Goal: Information Seeking & Learning: Find specific fact

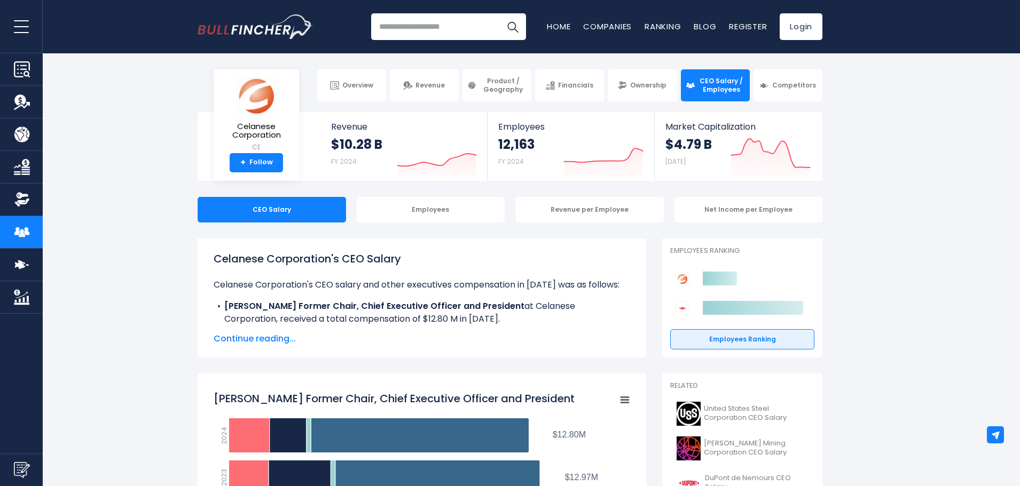
click at [266, 344] on span "Continue reading..." at bounding box center [422, 339] width 416 height 13
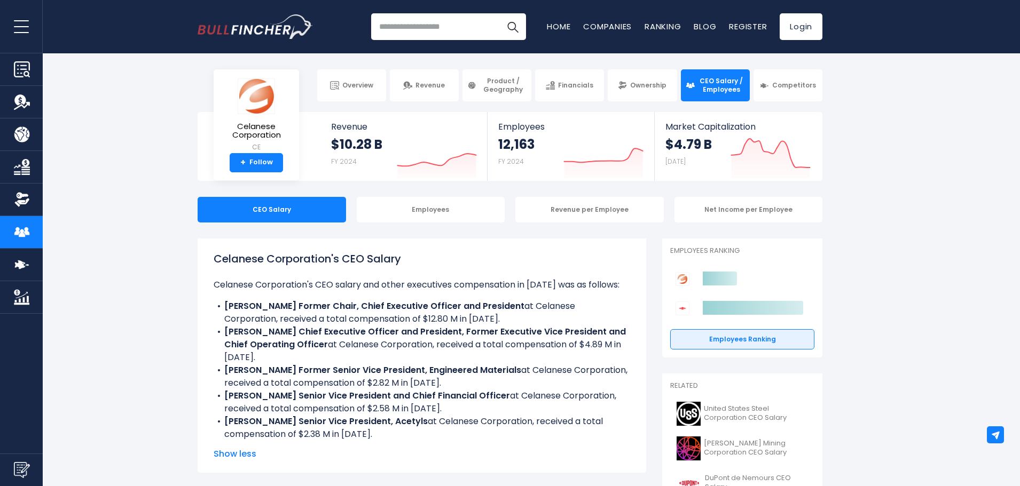
click at [602, 341] on li "[PERSON_NAME] Chief Executive Officer and President, Former Executive Vice Pres…" at bounding box center [422, 345] width 416 height 38
drag, startPoint x: 600, startPoint y: 345, endPoint x: 229, endPoint y: 361, distance: 371.3
click at [229, 361] on li "[PERSON_NAME] Chief Executive Officer and President, Former Executive Vice Pres…" at bounding box center [422, 345] width 416 height 38
copy li "$4.89 M"
click at [227, 335] on b "[PERSON_NAME] Chief Executive Officer and President, Former Executive Vice Pres…" at bounding box center [424, 338] width 401 height 25
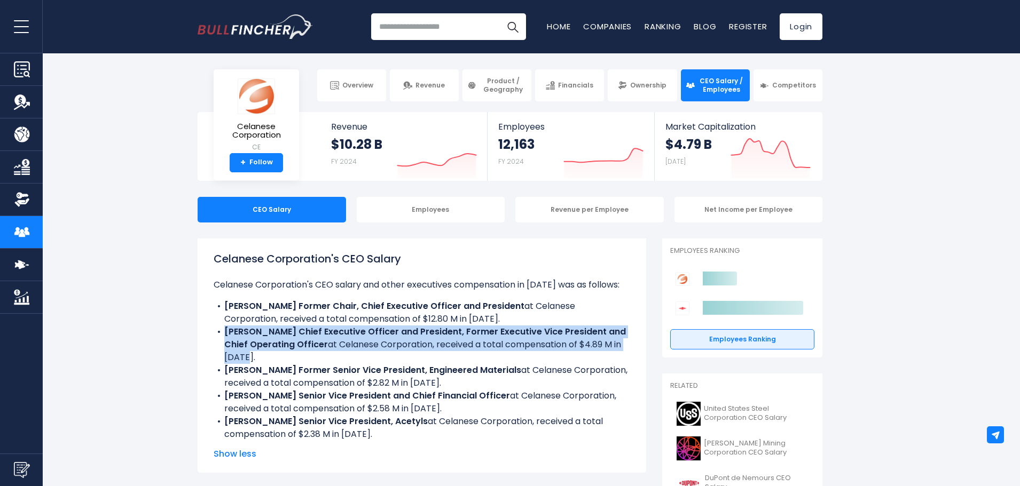
drag, startPoint x: 227, startPoint y: 335, endPoint x: 258, endPoint y: 355, distance: 37.3
click at [258, 355] on li "[PERSON_NAME] Chief Executive Officer and President, Former Executive Vice Pres…" at bounding box center [422, 345] width 416 height 38
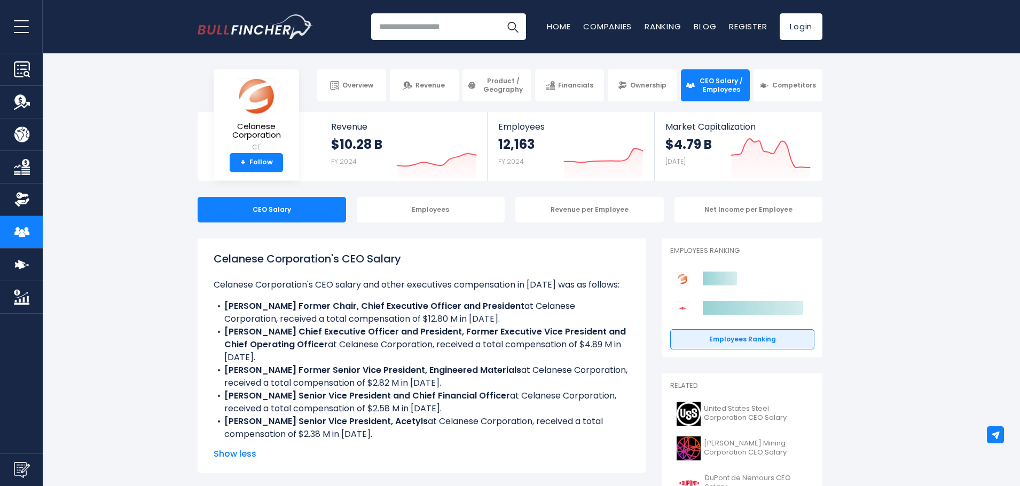
drag, startPoint x: 201, startPoint y: 222, endPoint x: 191, endPoint y: 223, distance: 10.2
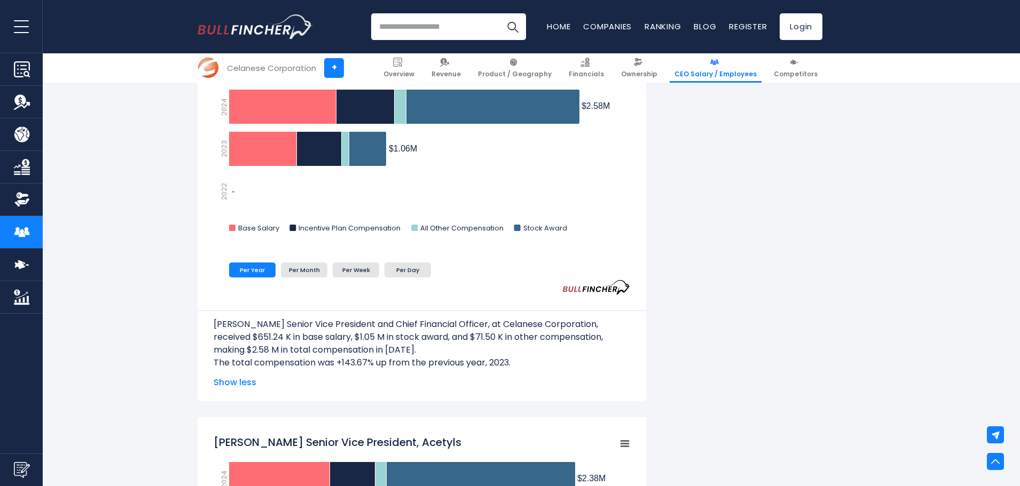
scroll to position [1457, 0]
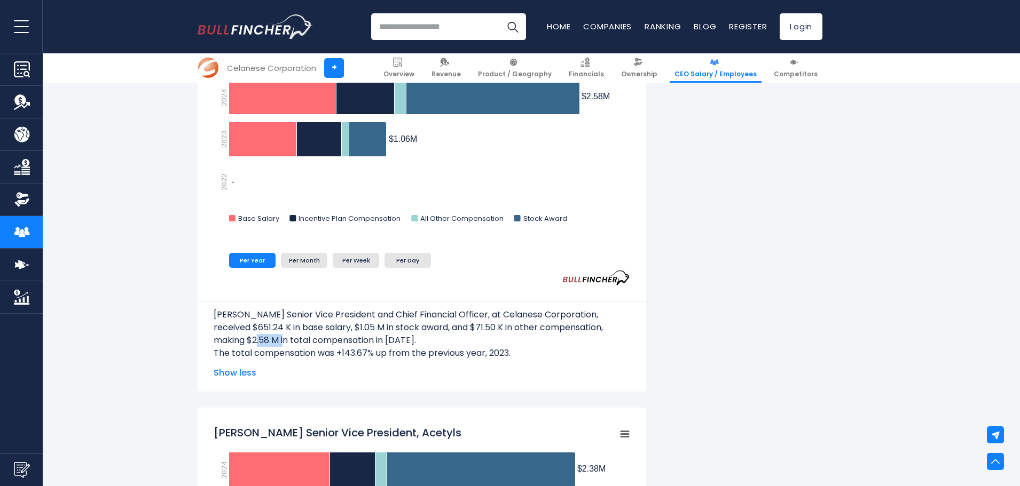
drag, startPoint x: 248, startPoint y: 341, endPoint x: 278, endPoint y: 337, distance: 30.1
click at [278, 337] on p "[PERSON_NAME] Senior Vice President and Chief Financial Officer, at Celanese Co…" at bounding box center [422, 328] width 416 height 38
copy p "$2.58 M"
click at [223, 312] on p "[PERSON_NAME] Senior Vice President and Chief Financial Officer, at Celanese Co…" at bounding box center [422, 328] width 416 height 38
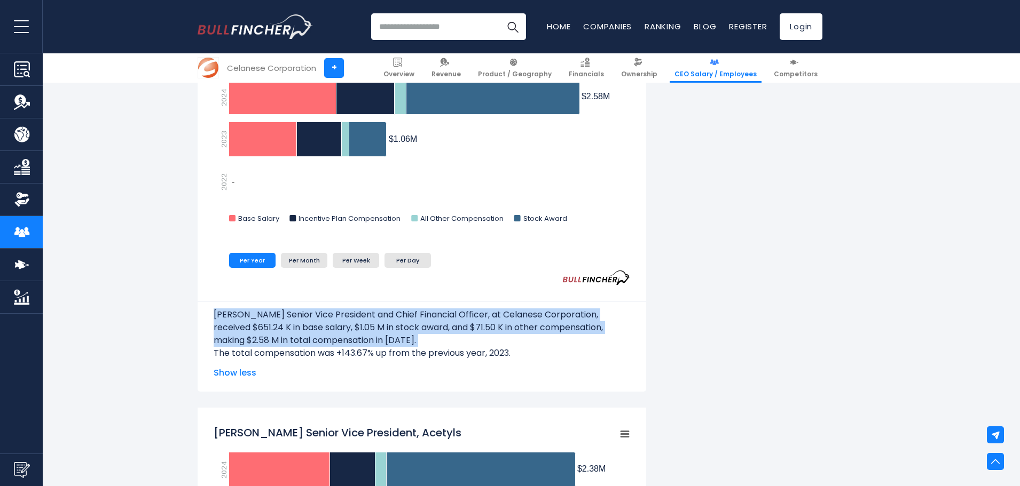
drag, startPoint x: 223, startPoint y: 312, endPoint x: 404, endPoint y: 339, distance: 183.0
click at [415, 338] on p "[PERSON_NAME] Senior Vice President and Chief Financial Officer, at Celanese Co…" at bounding box center [422, 328] width 416 height 38
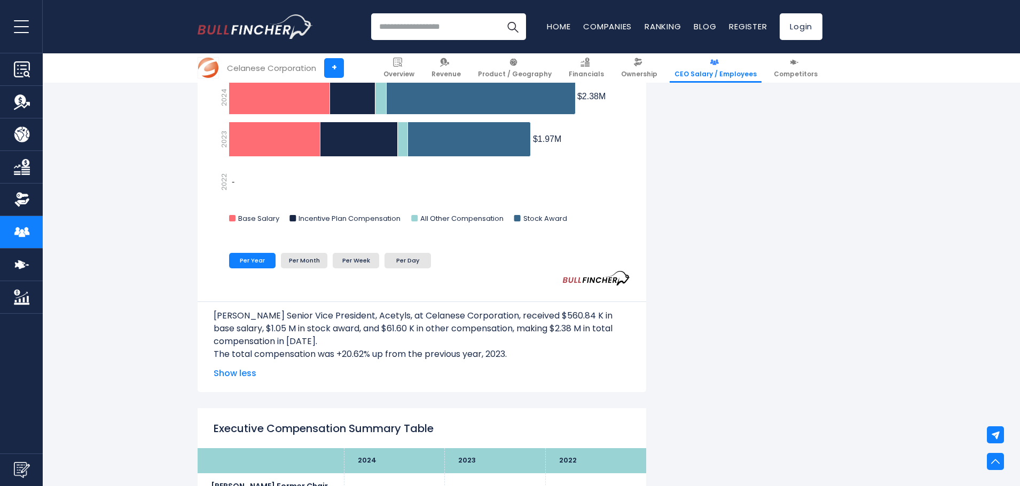
scroll to position [1830, 0]
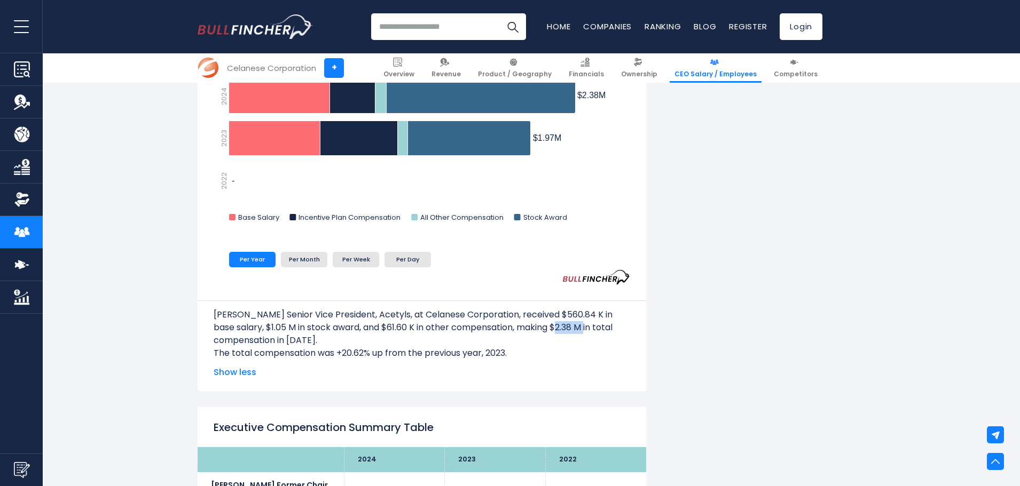
drag, startPoint x: 558, startPoint y: 328, endPoint x: 586, endPoint y: 328, distance: 27.8
click at [586, 328] on p "[PERSON_NAME] Senior Vice President, Acetyls, at Celanese Corporation, received…" at bounding box center [422, 328] width 416 height 38
copy p "$2.38 M"
click at [222, 313] on p "[PERSON_NAME] Senior Vice President, Acetyls, at Celanese Corporation, received…" at bounding box center [422, 328] width 416 height 38
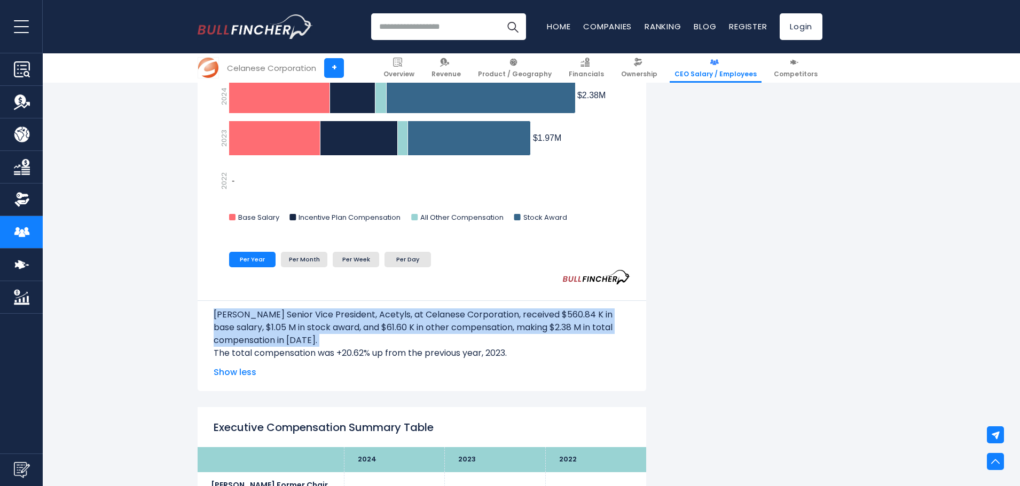
drag, startPoint x: 222, startPoint y: 313, endPoint x: 312, endPoint y: 338, distance: 94.1
click at [312, 338] on p "[PERSON_NAME] Senior Vice President, Acetyls, at Celanese Corporation, received…" at bounding box center [422, 328] width 416 height 38
